Goal: Task Accomplishment & Management: Use online tool/utility

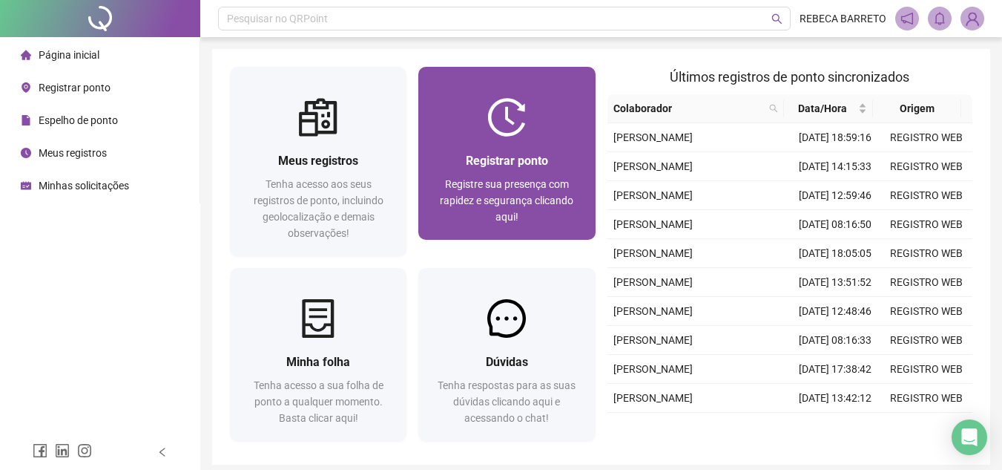
click at [487, 134] on div at bounding box center [506, 117] width 177 height 39
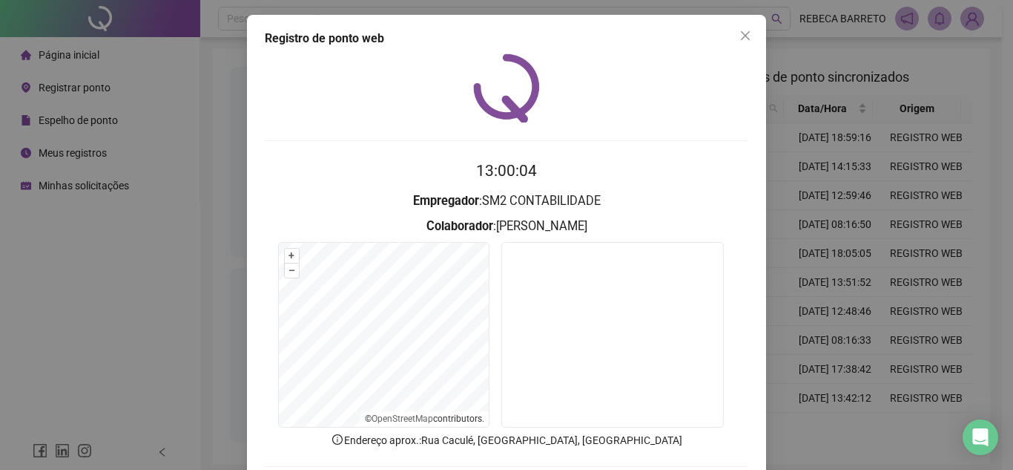
scroll to position [77, 0]
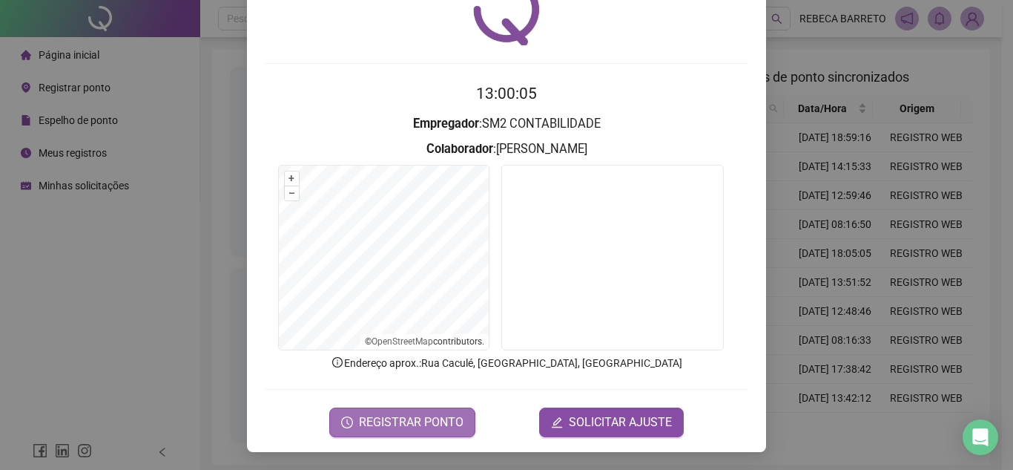
click at [410, 420] on span "REGISTRAR PONTO" at bounding box center [411, 422] width 105 height 18
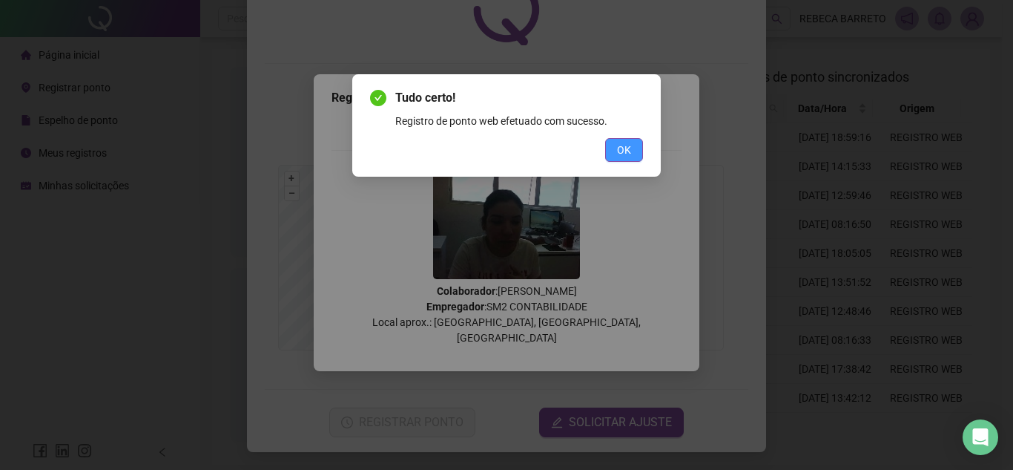
click at [612, 148] on button "OK" at bounding box center [624, 150] width 38 height 24
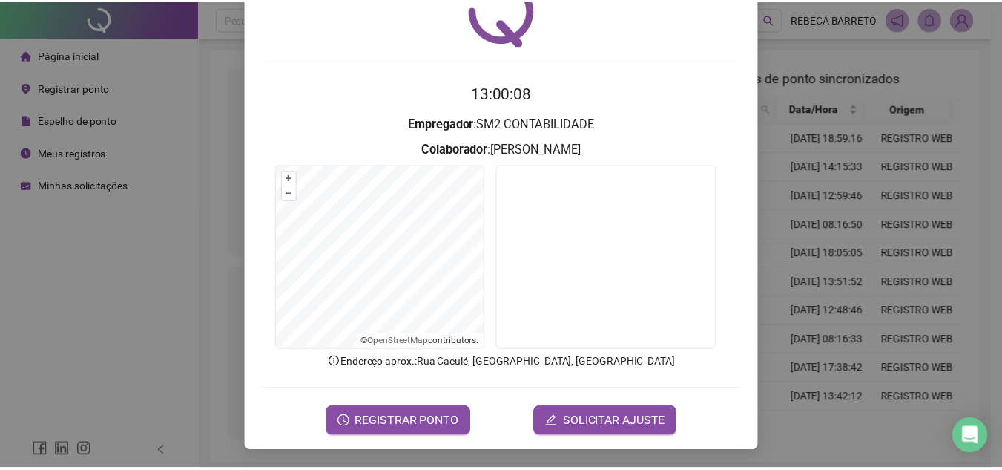
scroll to position [0, 0]
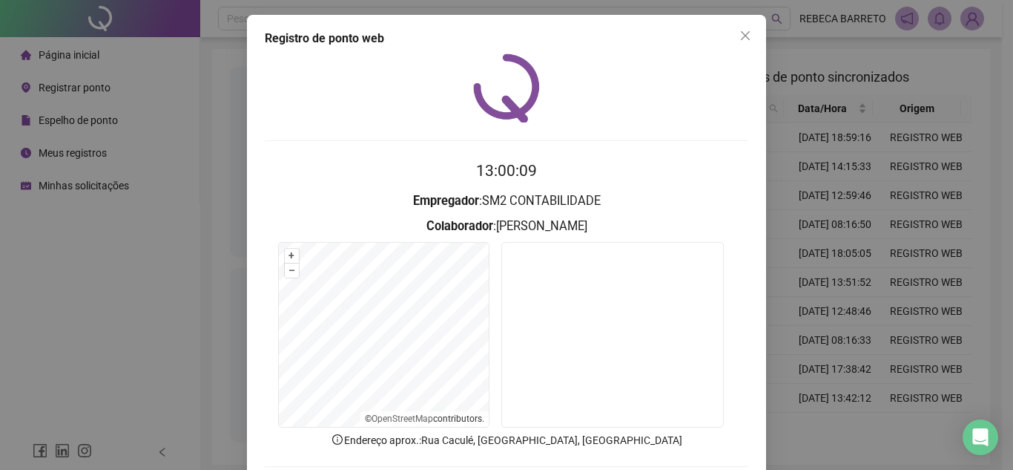
drag, startPoint x: 734, startPoint y: 35, endPoint x: 737, endPoint y: 176, distance: 141.0
click at [740, 34] on icon "close" at bounding box center [746, 36] width 12 height 12
